Goal: Task Accomplishment & Management: Complete application form

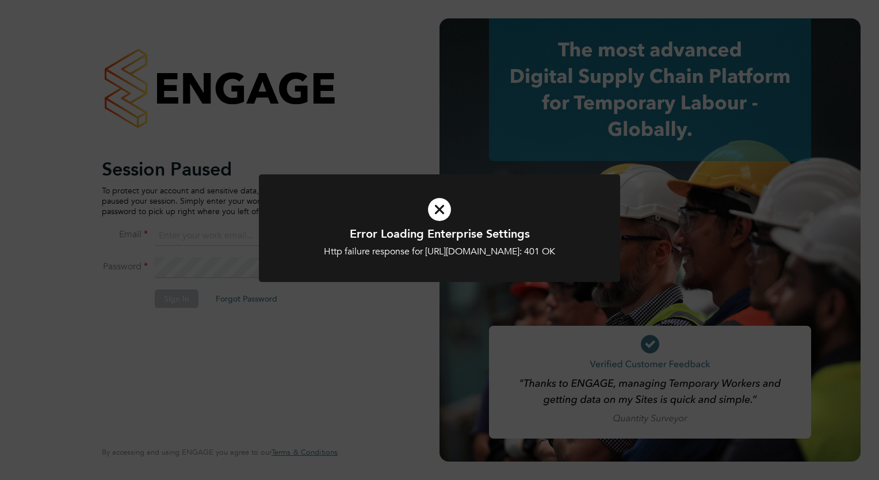
type input "[PERSON_NAME][EMAIL_ADDRESS][PERSON_NAME][DOMAIN_NAME]"
click at [427, 209] on icon at bounding box center [439, 209] width 299 height 45
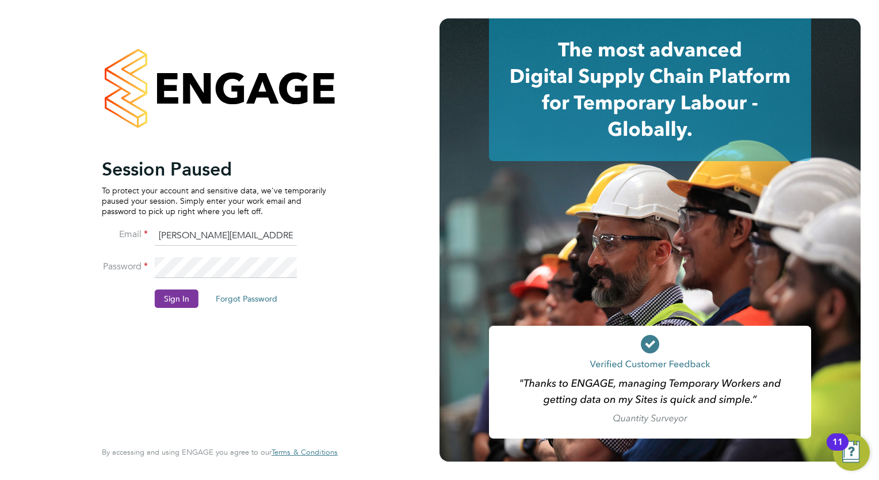
click at [175, 299] on button "Sign In" at bounding box center [177, 298] width 44 height 18
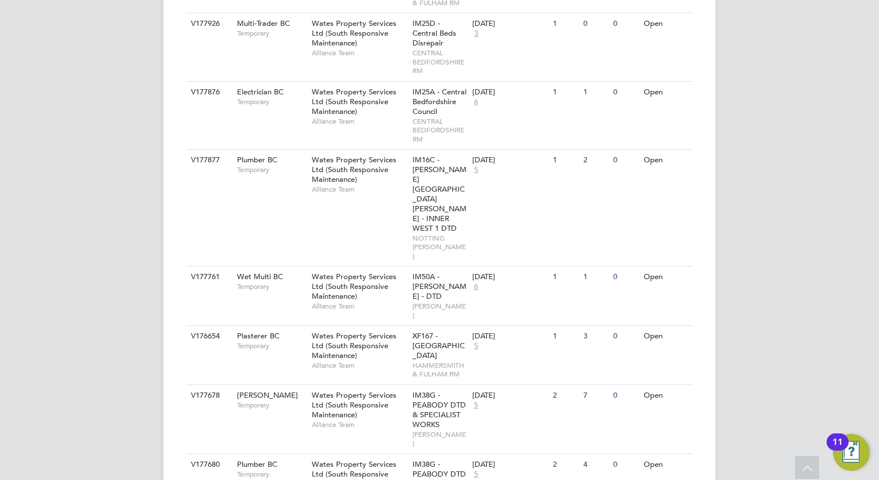
scroll to position [562, 0]
click at [326, 331] on span "Wates Property Services Ltd (South Responsive Maintenance)" at bounding box center [354, 345] width 85 height 29
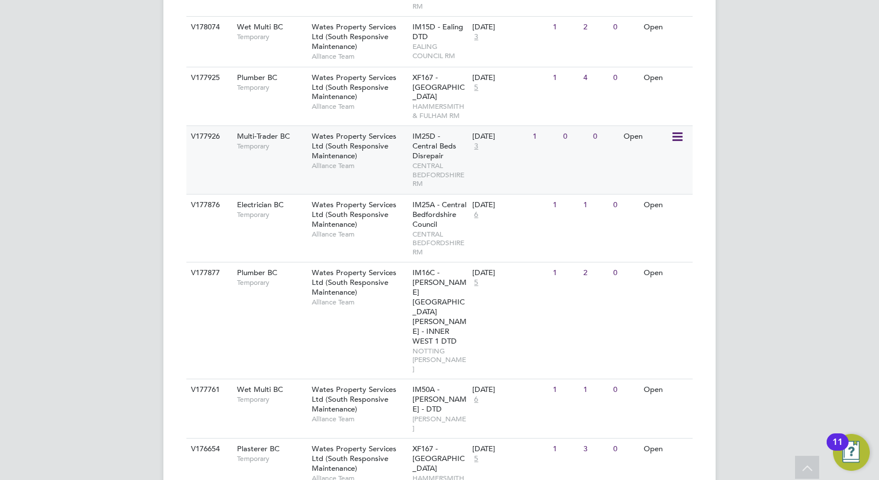
scroll to position [450, 0]
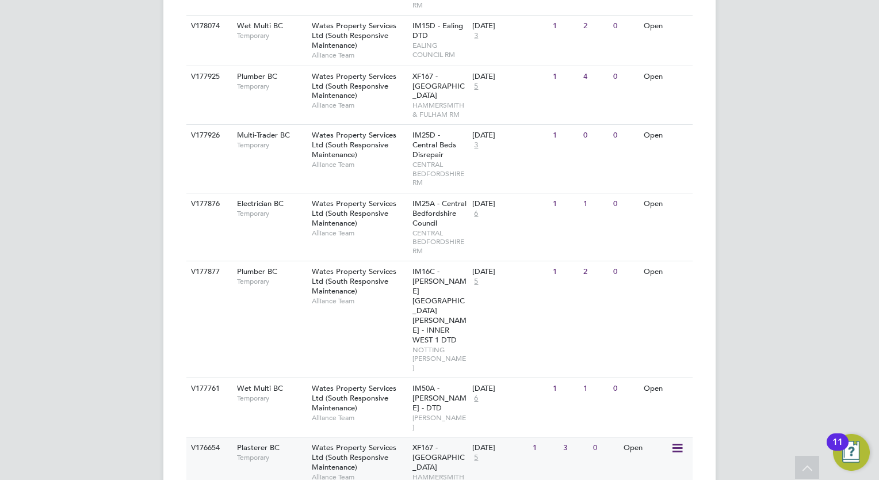
click at [367, 437] on div "Wates Property Services Ltd (South Responsive Maintenance) Alliance Team" at bounding box center [359, 461] width 101 height 49
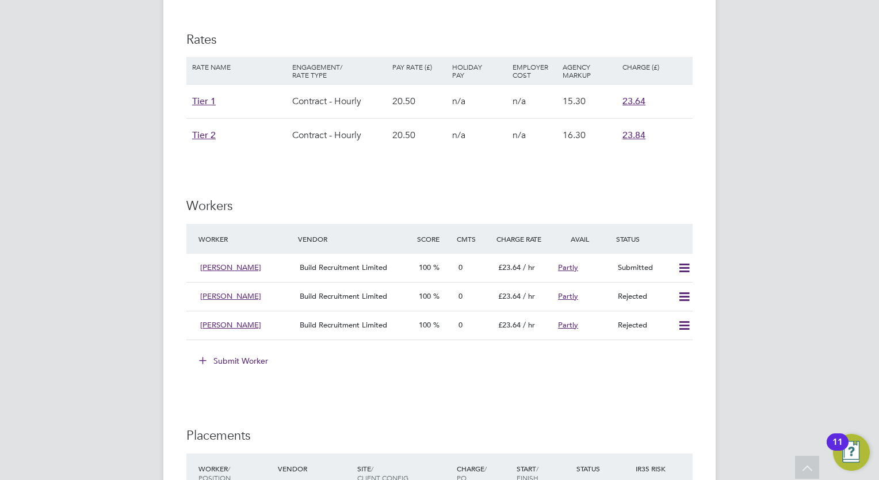
scroll to position [665, 0]
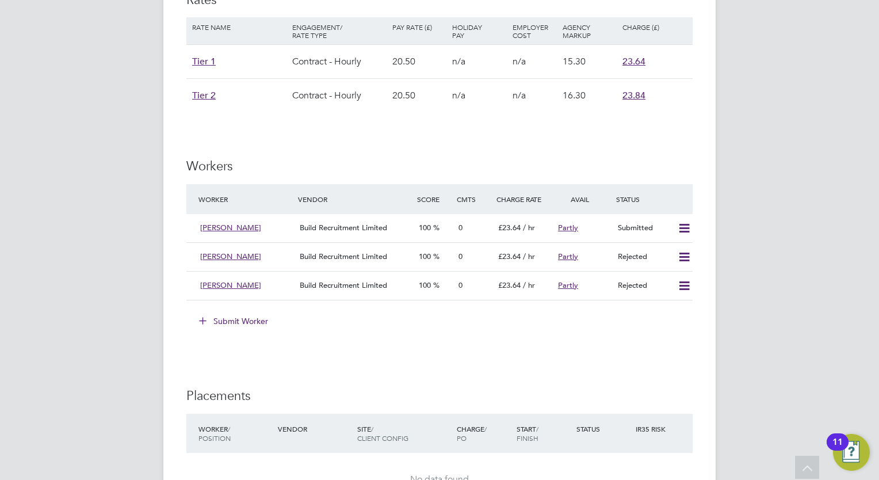
click at [246, 319] on button "Submit Worker" at bounding box center [234, 321] width 86 height 18
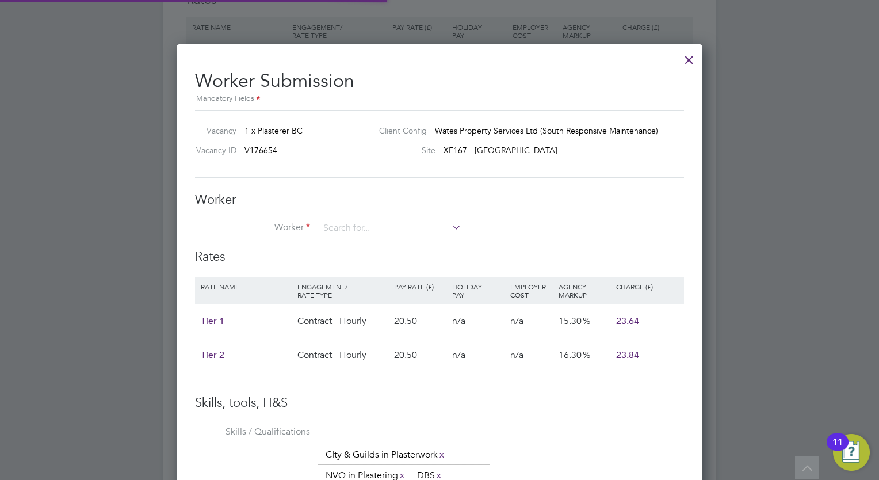
scroll to position [17, 299]
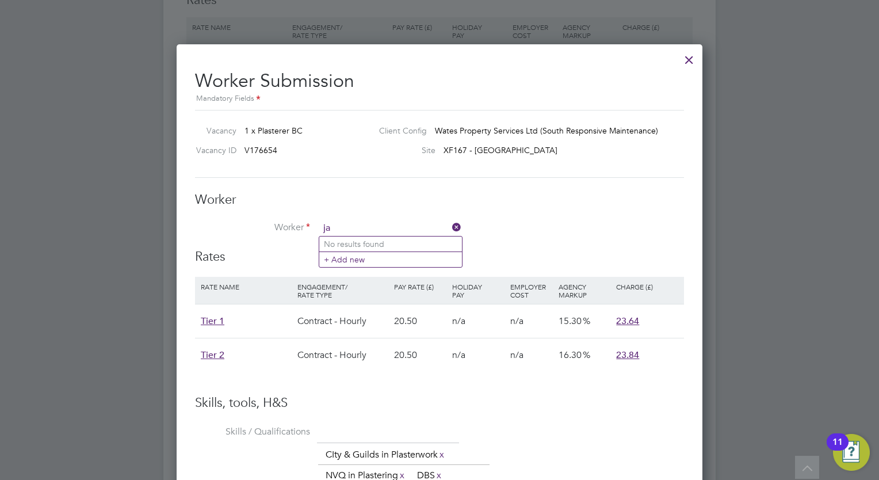
type input "j"
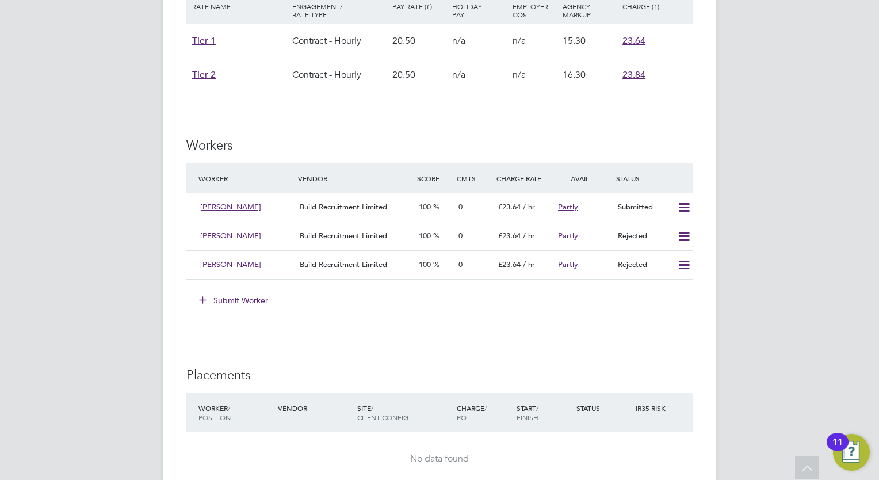
click at [250, 296] on button "Submit Worker" at bounding box center [234, 300] width 86 height 18
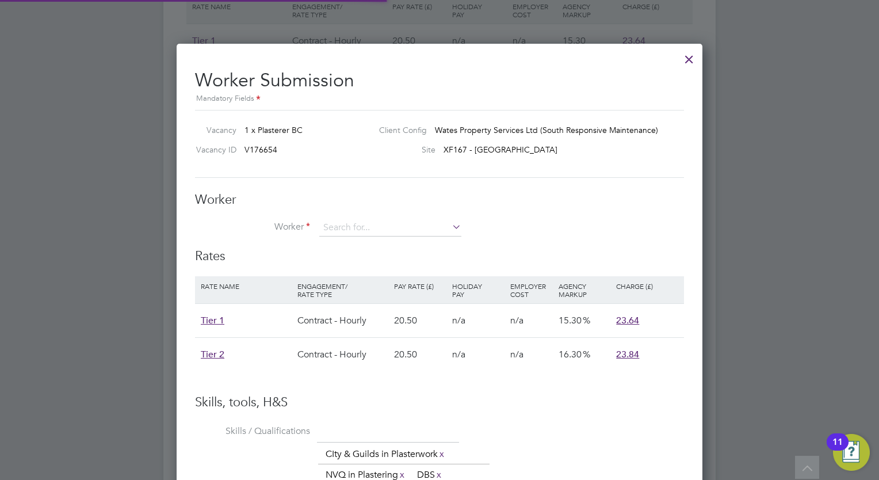
scroll to position [17, 299]
click at [392, 224] on input at bounding box center [390, 227] width 142 height 17
click at [450, 227] on icon at bounding box center [450, 227] width 0 height 16
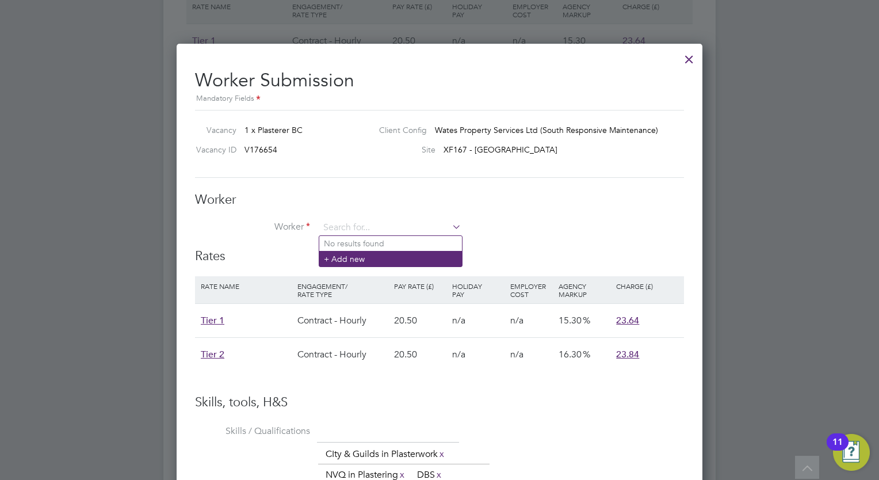
click at [364, 259] on li "+ Add new" at bounding box center [390, 259] width 143 height 16
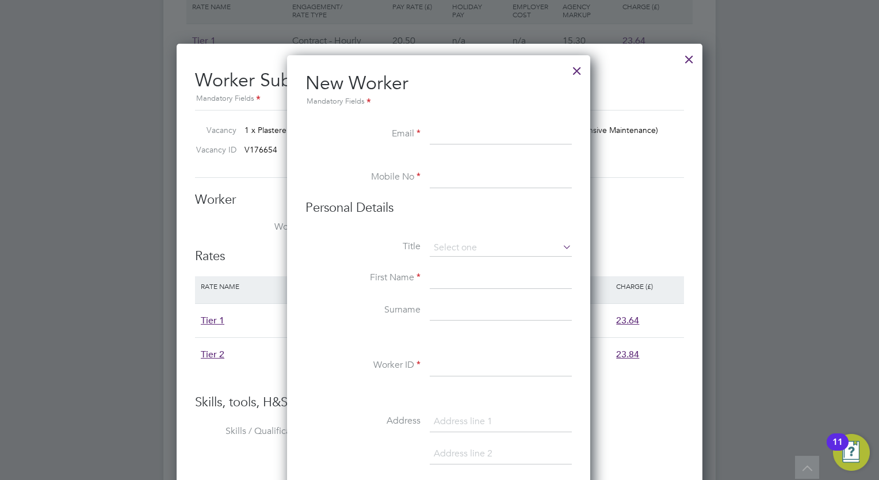
paste input "jameswilliamscollan1@gmail.com"
type input "jameswilliamscollan1@gmail.com"
click at [469, 178] on input at bounding box center [501, 177] width 142 height 21
paste input "+44 7405 568035"
type input "+44 7405 568035"
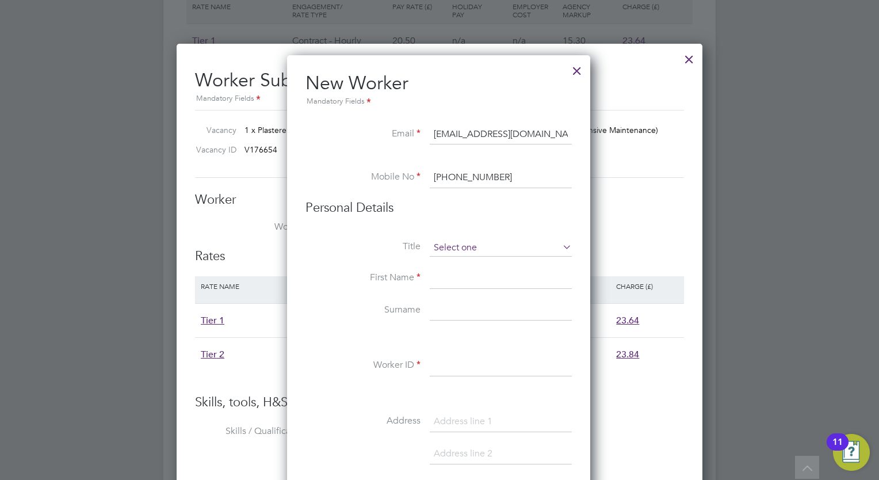
click at [470, 245] on input at bounding box center [501, 247] width 142 height 17
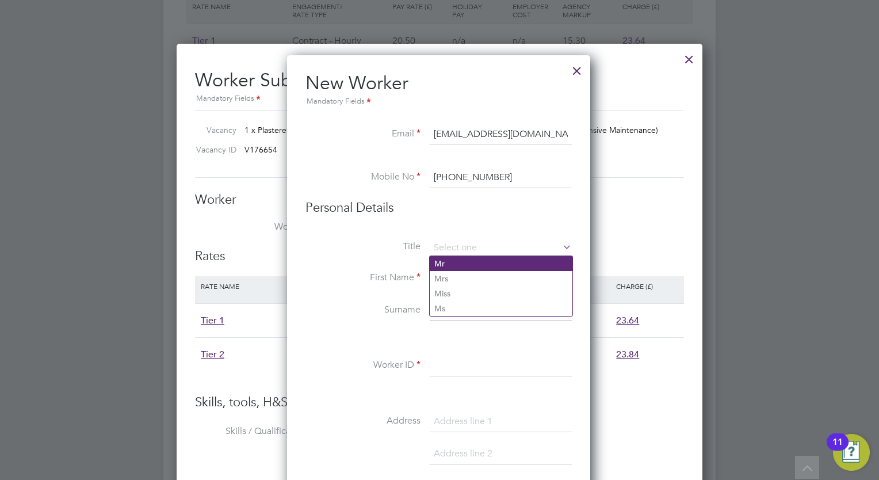
click at [446, 264] on li "Mr" at bounding box center [501, 263] width 143 height 15
type input "Mr"
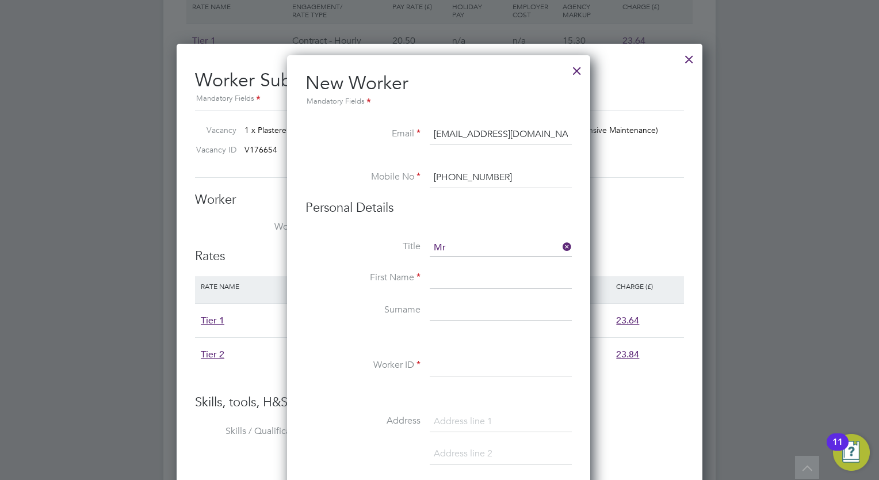
click at [448, 280] on input at bounding box center [501, 278] width 142 height 21
type input "James"
click at [452, 310] on input at bounding box center [501, 310] width 142 height 21
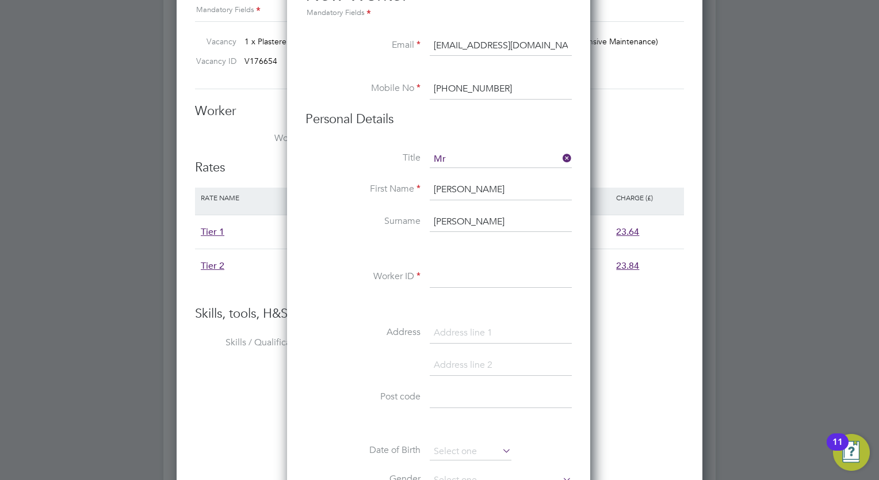
type input "Scollan"
click at [480, 272] on input at bounding box center [501, 277] width 142 height 21
type input "294804"
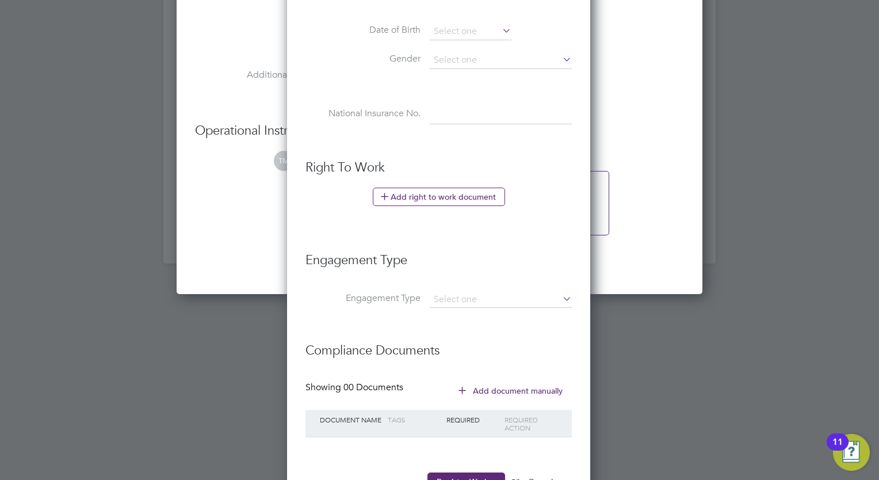
scroll to position [1236, 0]
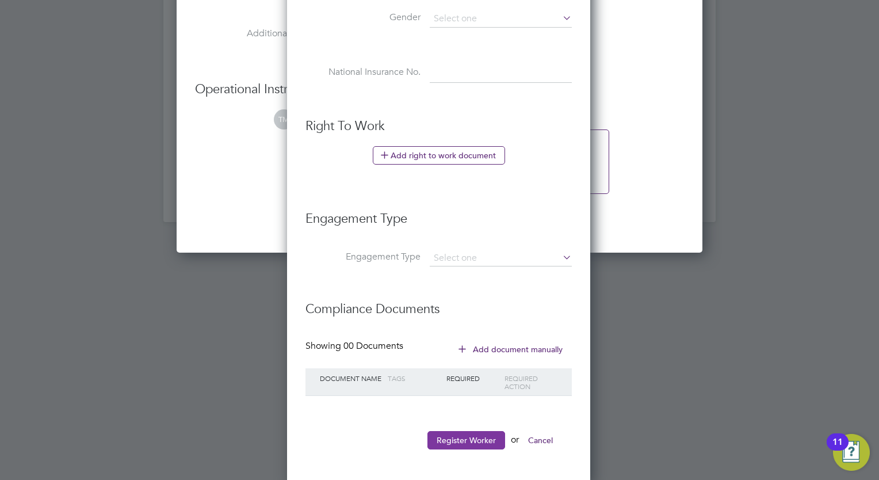
click at [473, 441] on button "Register Worker" at bounding box center [467, 440] width 78 height 18
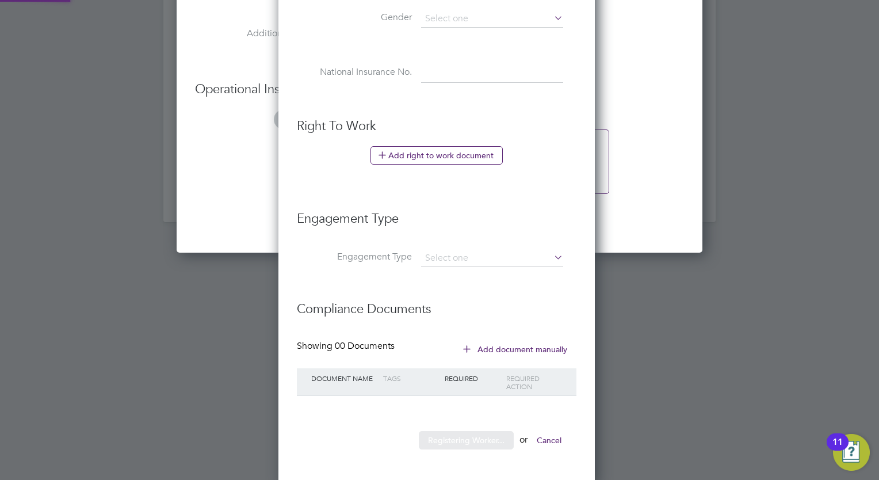
scroll to position [0, 0]
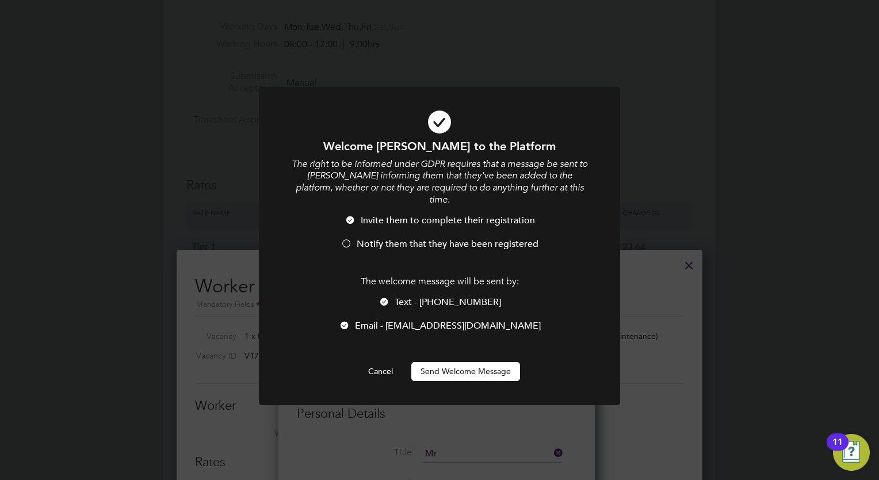
click at [477, 362] on button "Send Welcome Message" at bounding box center [465, 371] width 109 height 18
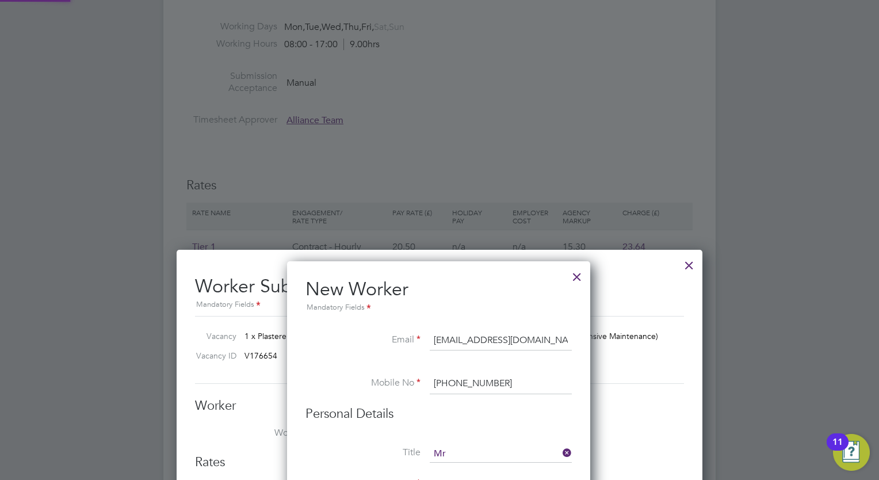
scroll to position [975, 304]
type input "James Scollan (294804)"
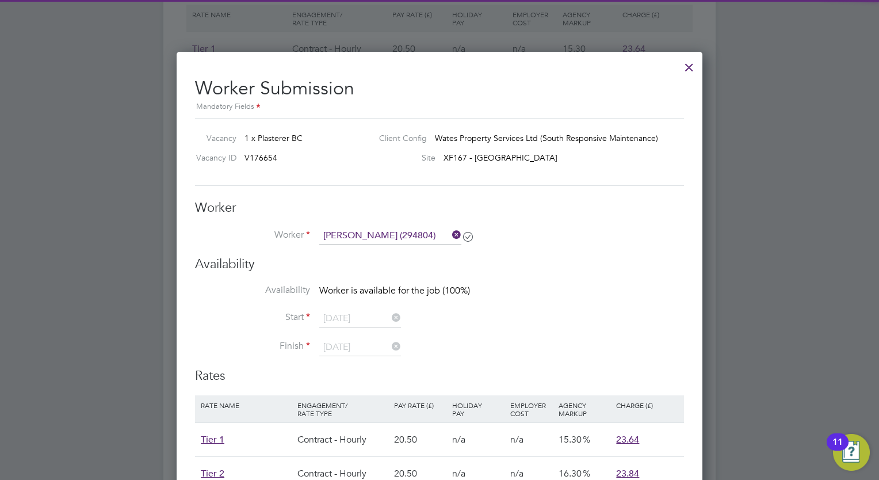
scroll to position [686, 0]
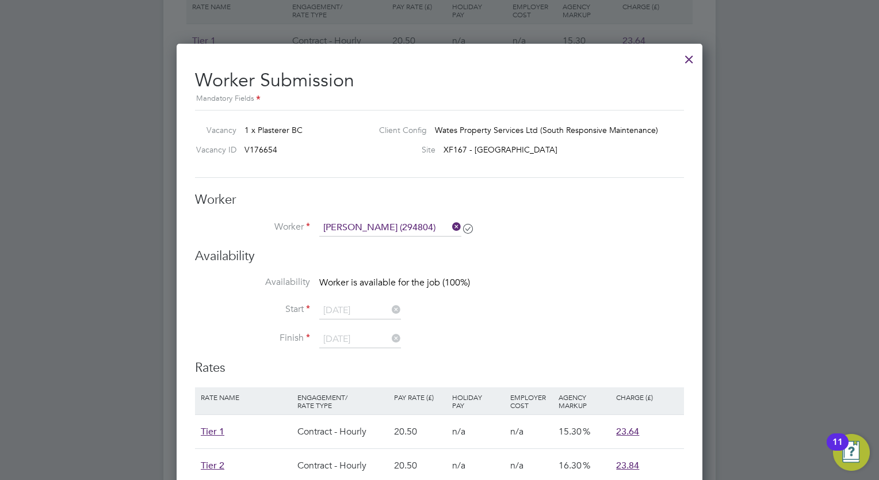
click at [688, 58] on div at bounding box center [689, 56] width 21 height 21
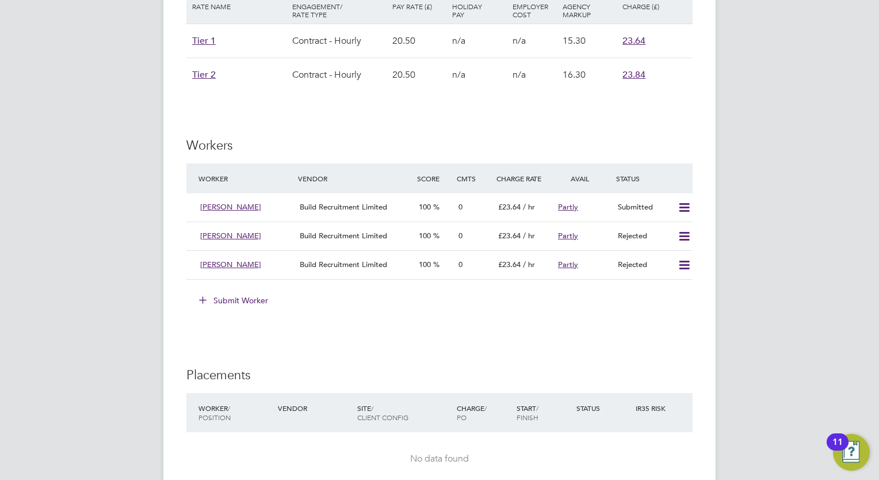
click at [241, 296] on button "Submit Worker" at bounding box center [234, 300] width 86 height 18
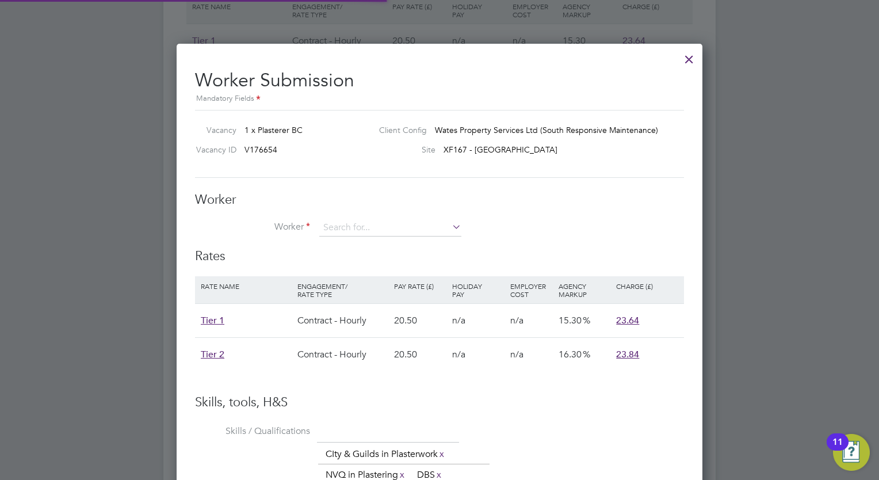
scroll to position [34, 97]
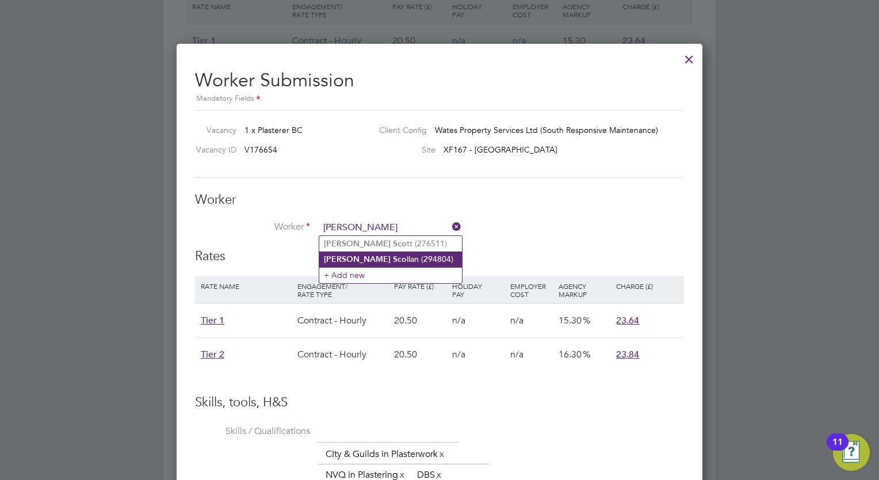
click at [393, 255] on b "Sco" at bounding box center [400, 259] width 14 height 10
type input "James Scollan (294804)"
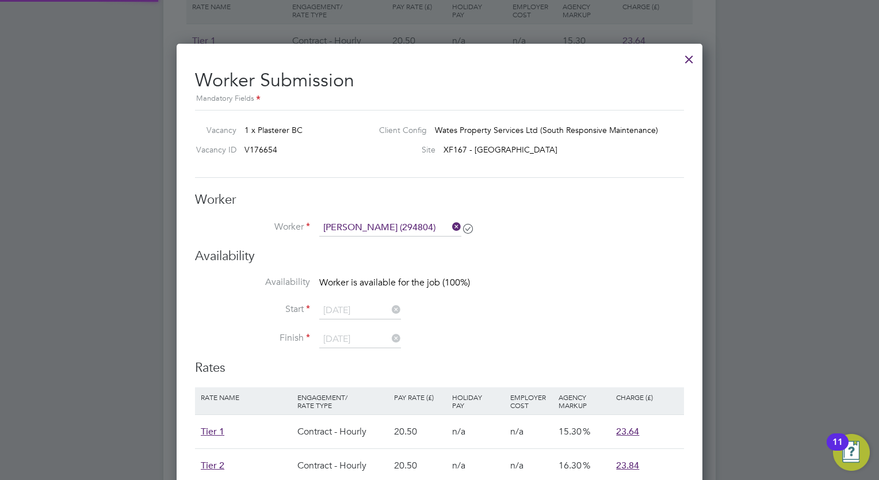
scroll to position [2, 5]
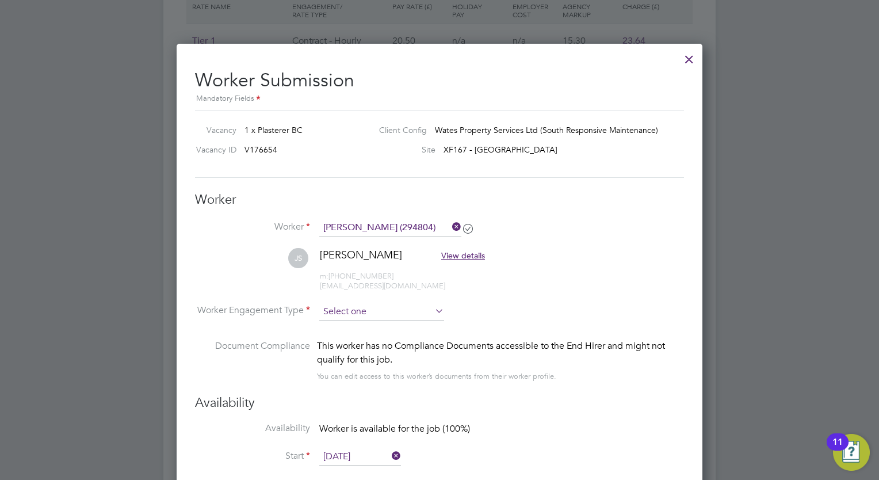
click at [402, 312] on input at bounding box center [381, 311] width 125 height 17
click at [372, 322] on li "Contract" at bounding box center [381, 326] width 125 height 15
type input "Contract"
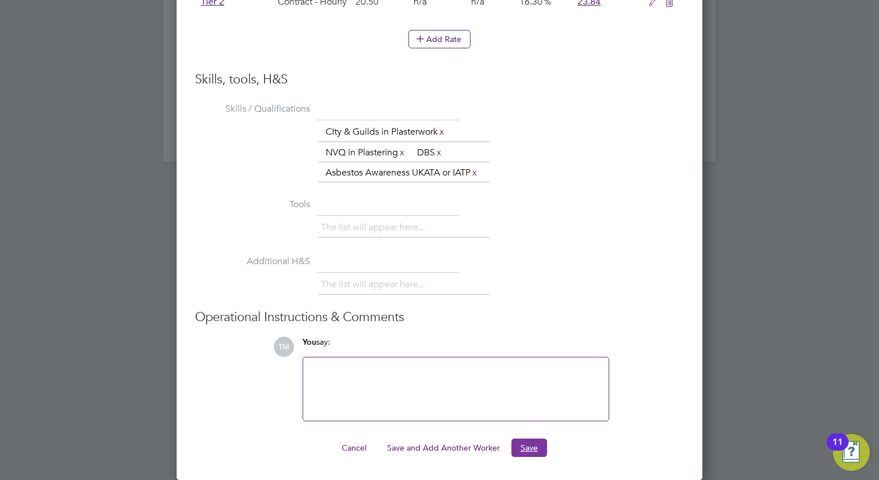
click at [529, 446] on button "Save" at bounding box center [530, 447] width 36 height 18
